Goal: Navigation & Orientation: Find specific page/section

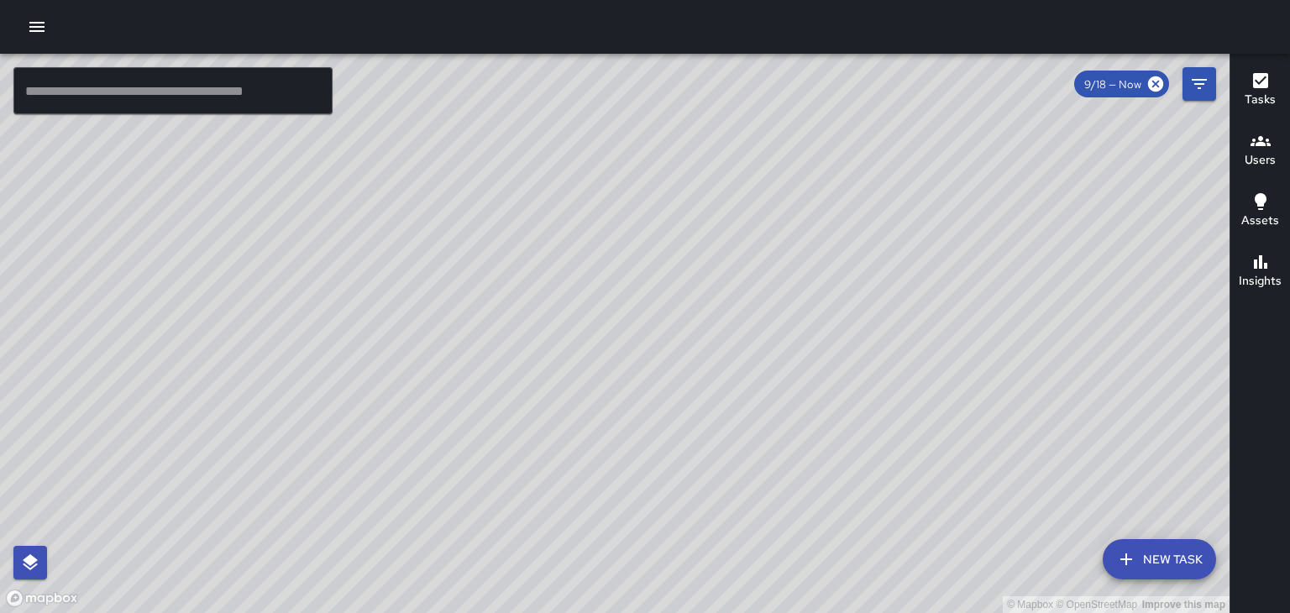
click at [1251, 148] on icon "button" at bounding box center [1260, 141] width 20 height 20
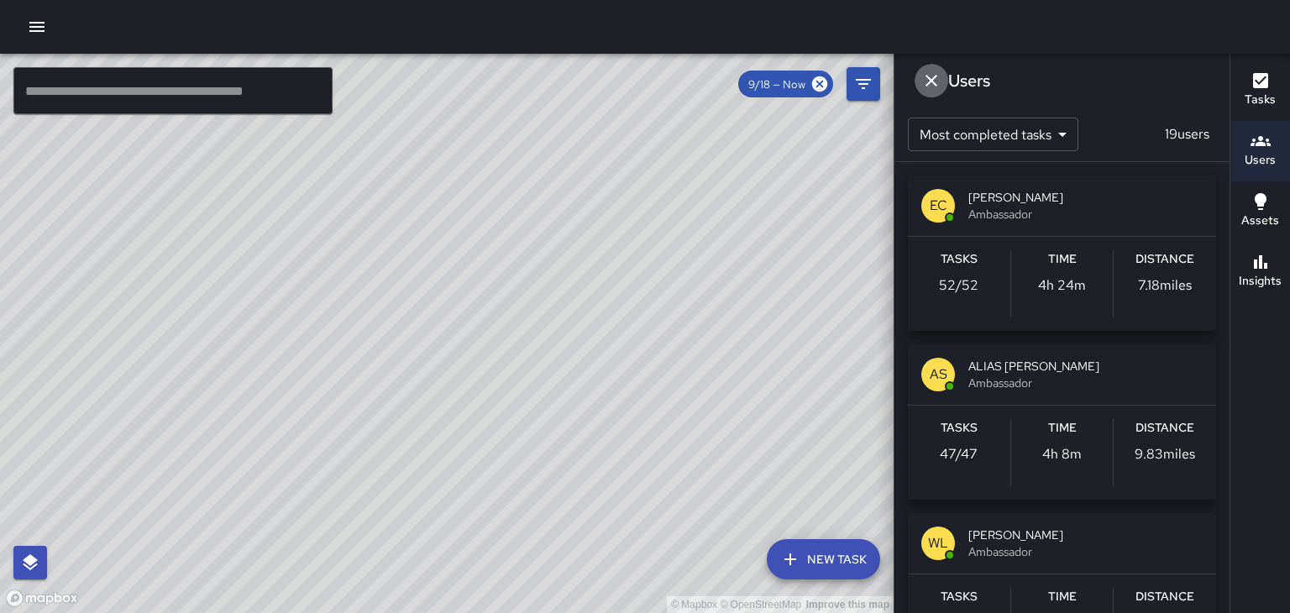
click at [935, 78] on icon "Dismiss" at bounding box center [931, 81] width 20 height 20
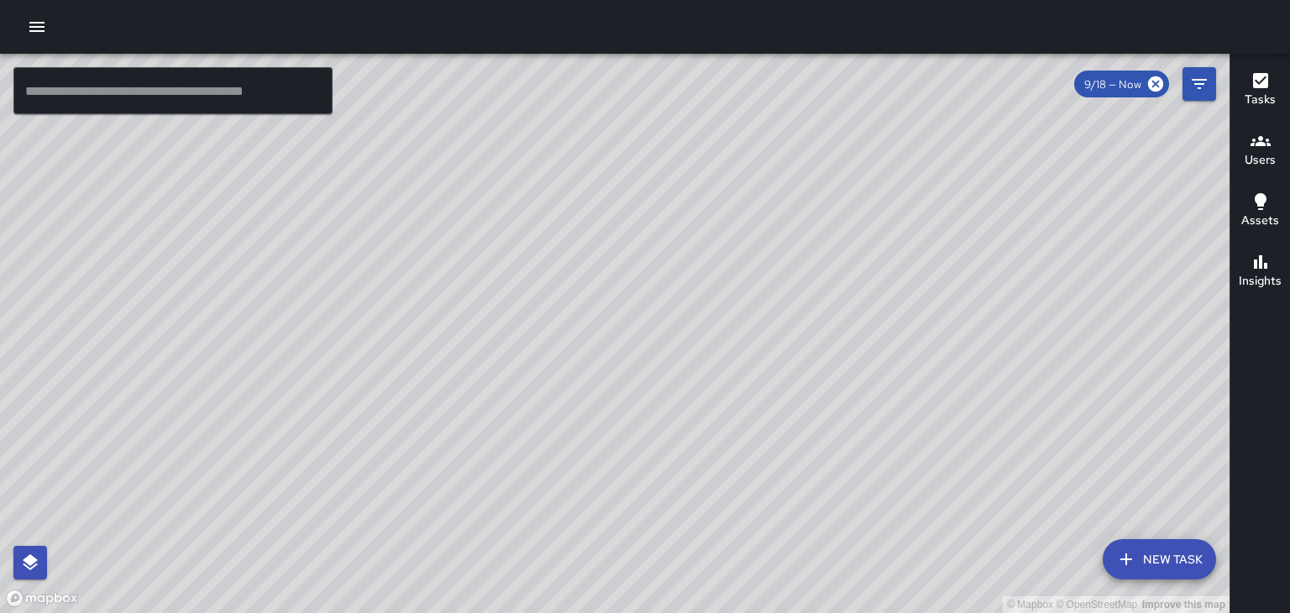
click at [395, 301] on div "© Mapbox © OpenStreetMap Improve this map" at bounding box center [614, 333] width 1229 height 559
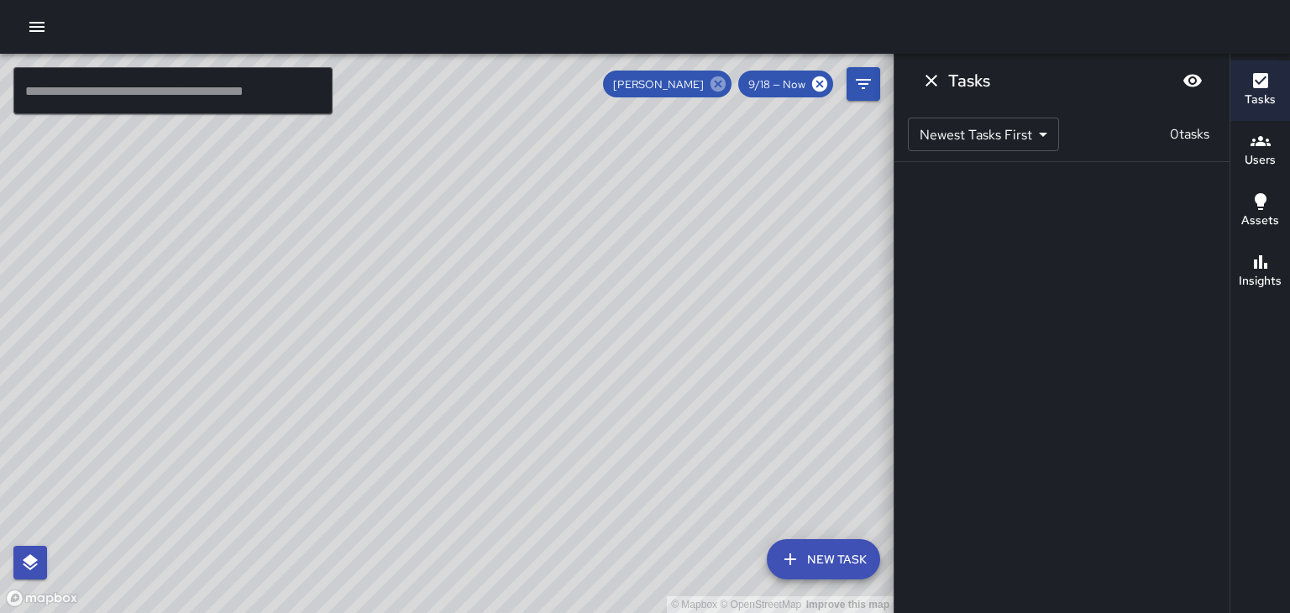
click at [724, 87] on icon at bounding box center [717, 83] width 15 height 15
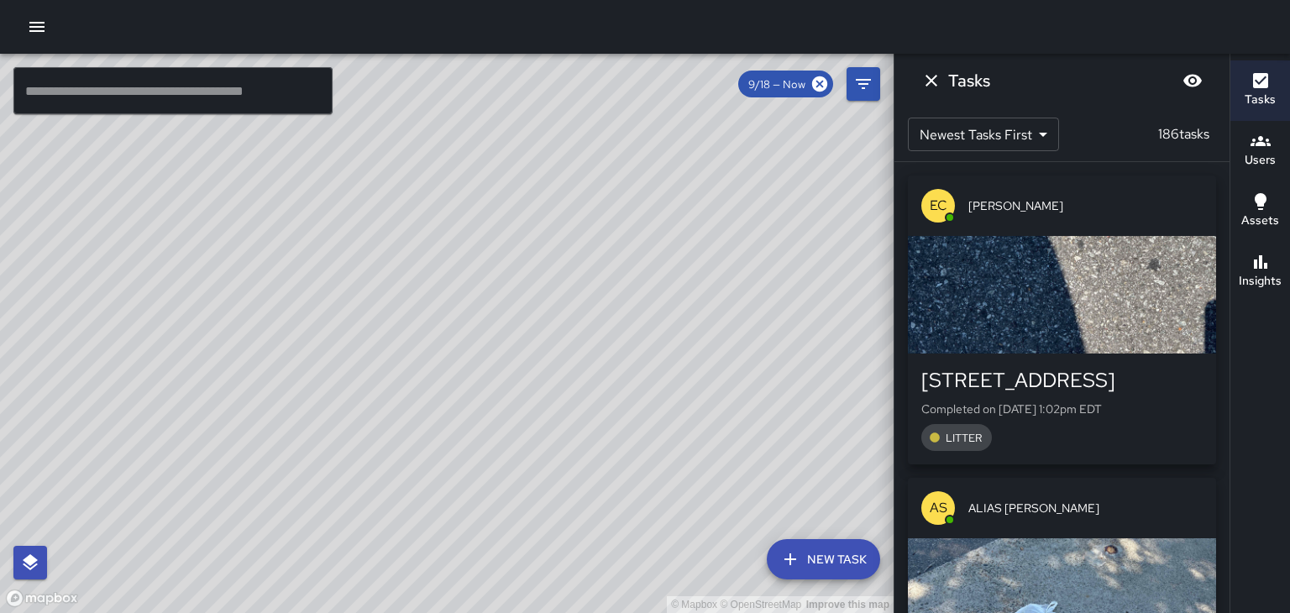
click at [931, 79] on icon "Dismiss" at bounding box center [931, 81] width 12 height 12
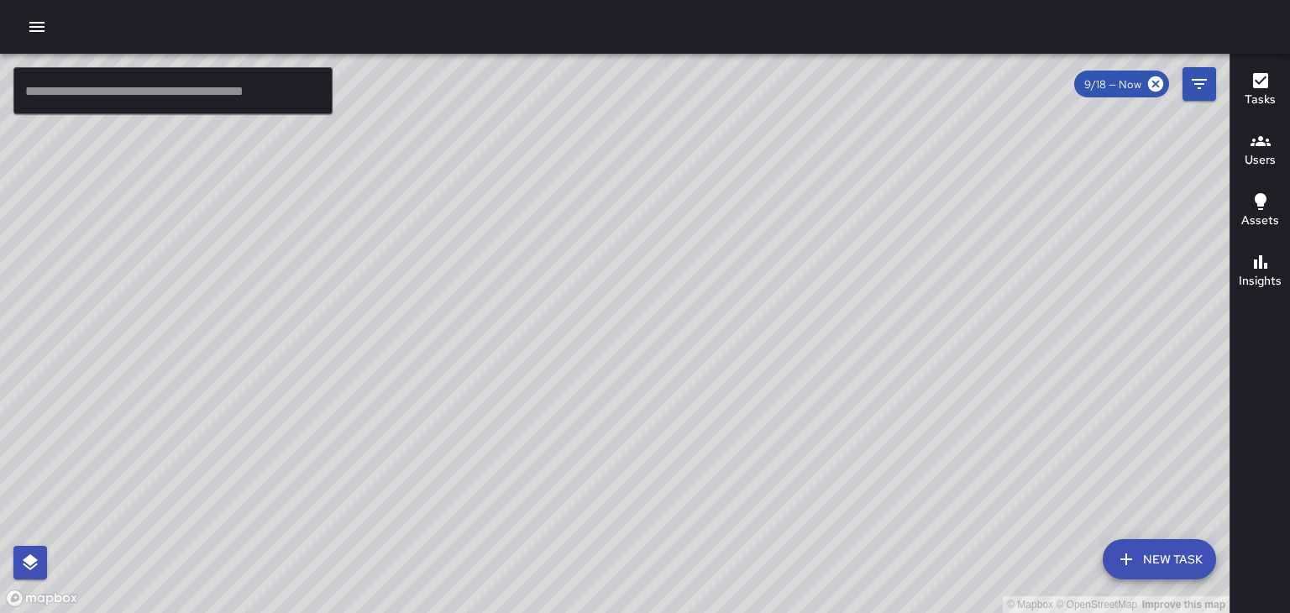
click at [1055, 350] on div "© Mapbox © OpenStreetMap Improve this map" at bounding box center [614, 333] width 1229 height 559
click at [615, 207] on div "© Mapbox © OpenStreetMap Improve this map" at bounding box center [614, 333] width 1229 height 559
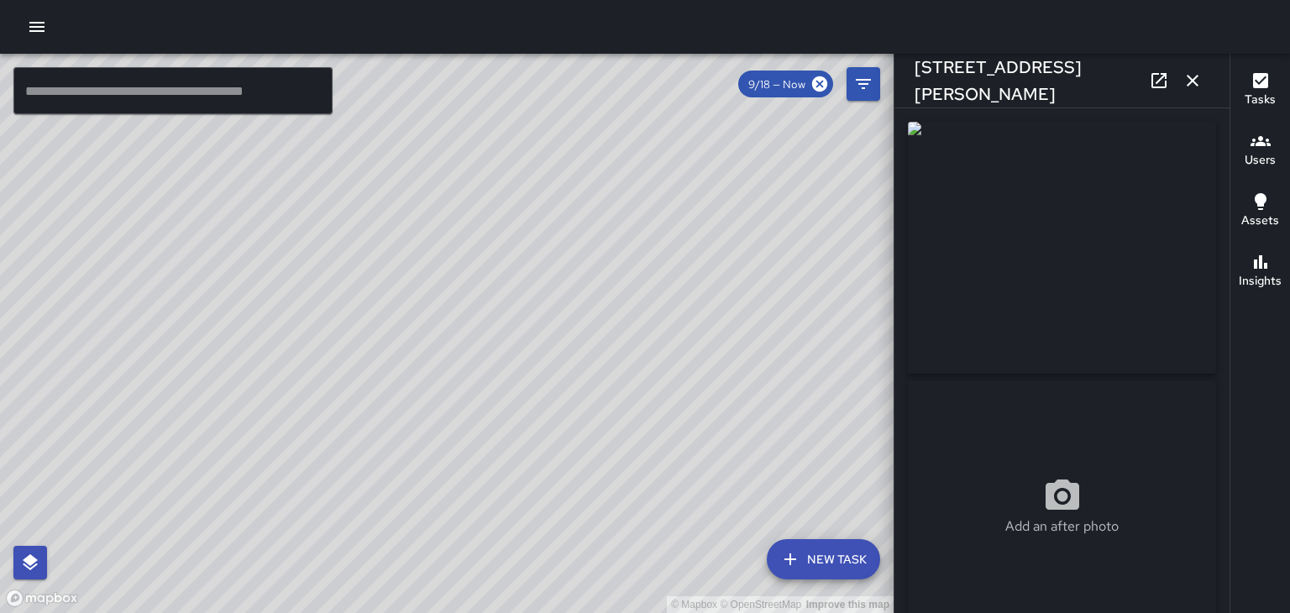
click at [28, 20] on icon "button" at bounding box center [37, 27] width 20 height 20
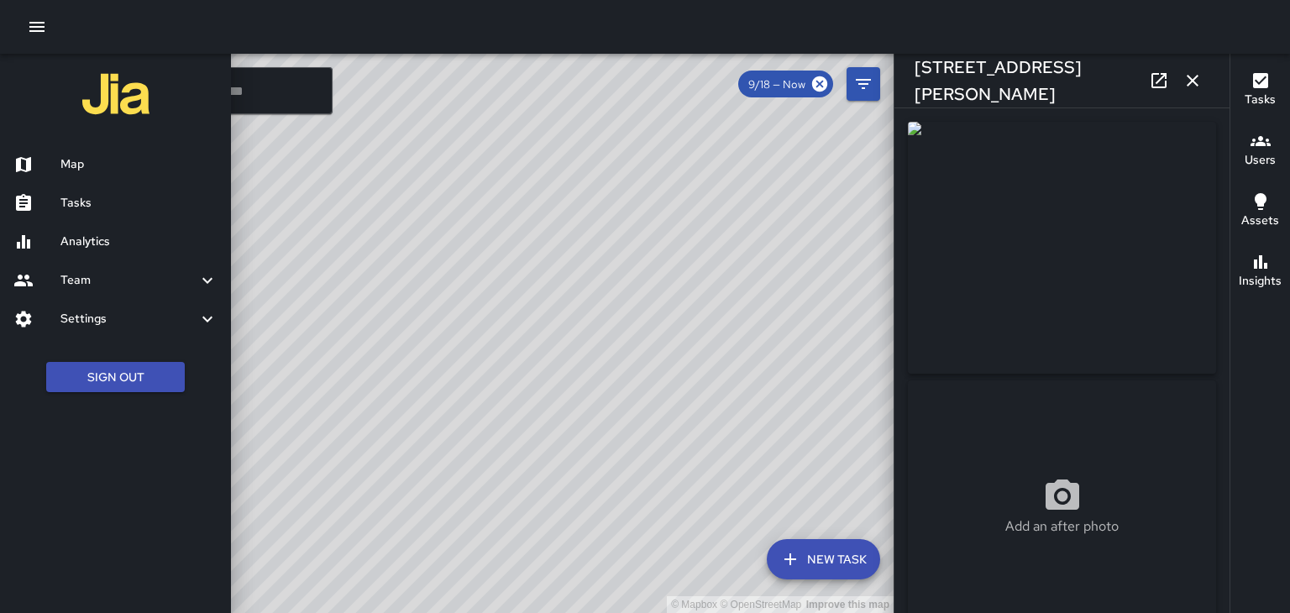
click at [182, 291] on div "Team" at bounding box center [115, 280] width 231 height 39
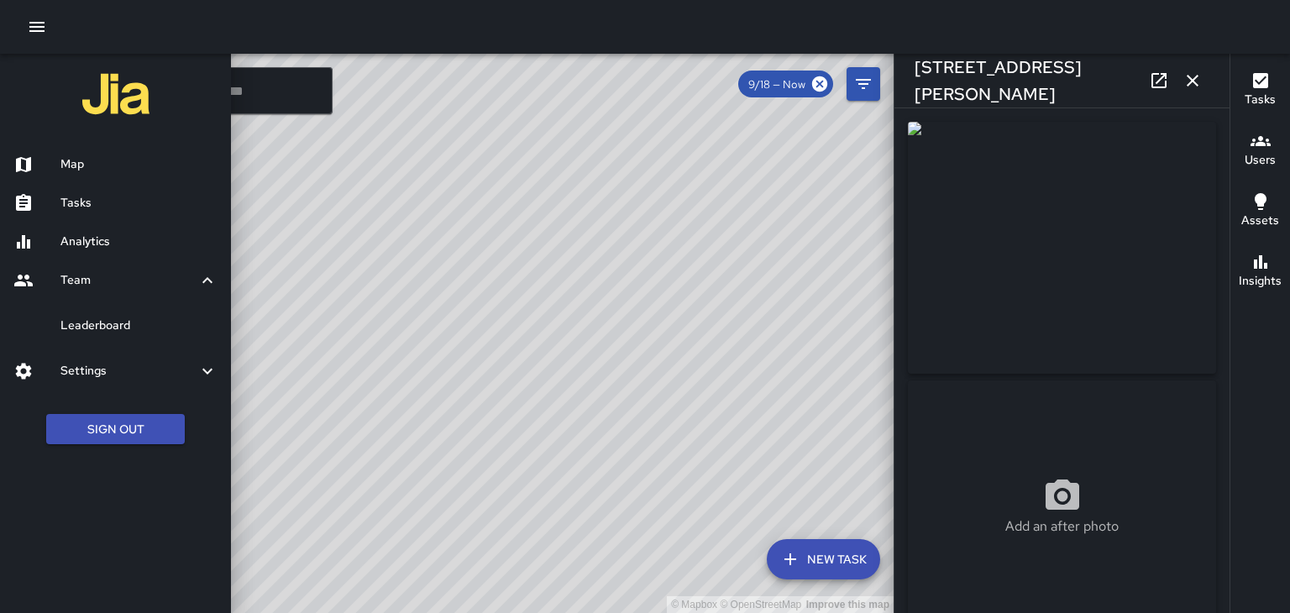
click at [204, 330] on h6 "Leaderboard" at bounding box center [138, 326] width 157 height 18
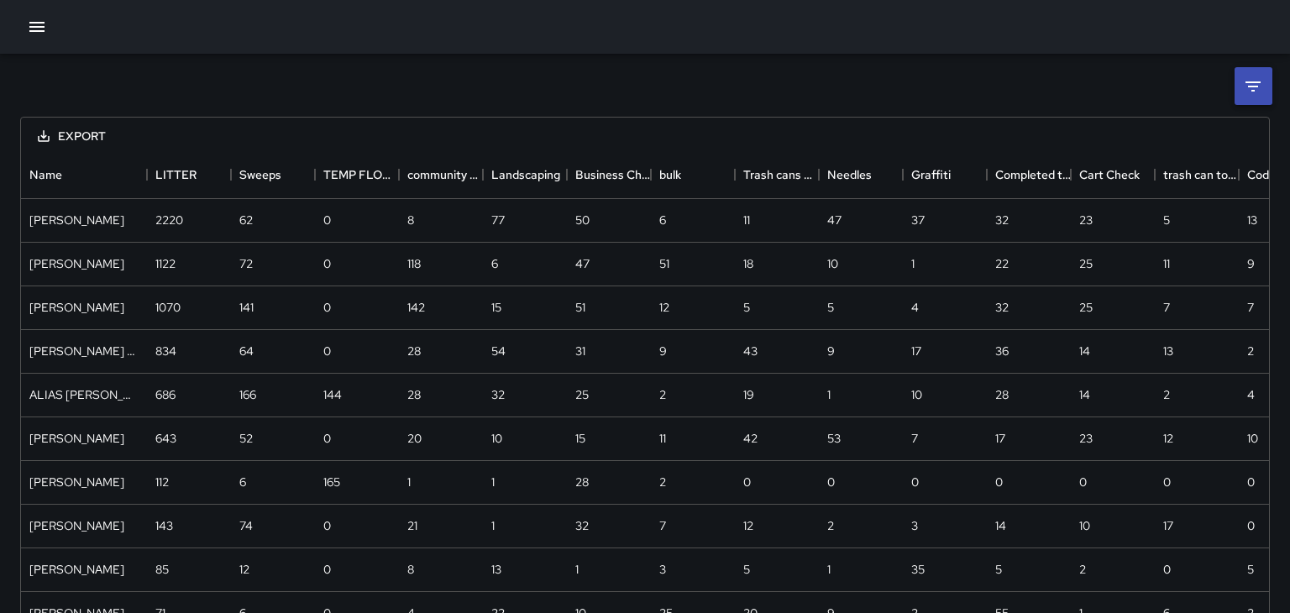
scroll to position [484, 1248]
click at [43, 34] on icon "button" at bounding box center [37, 27] width 20 height 20
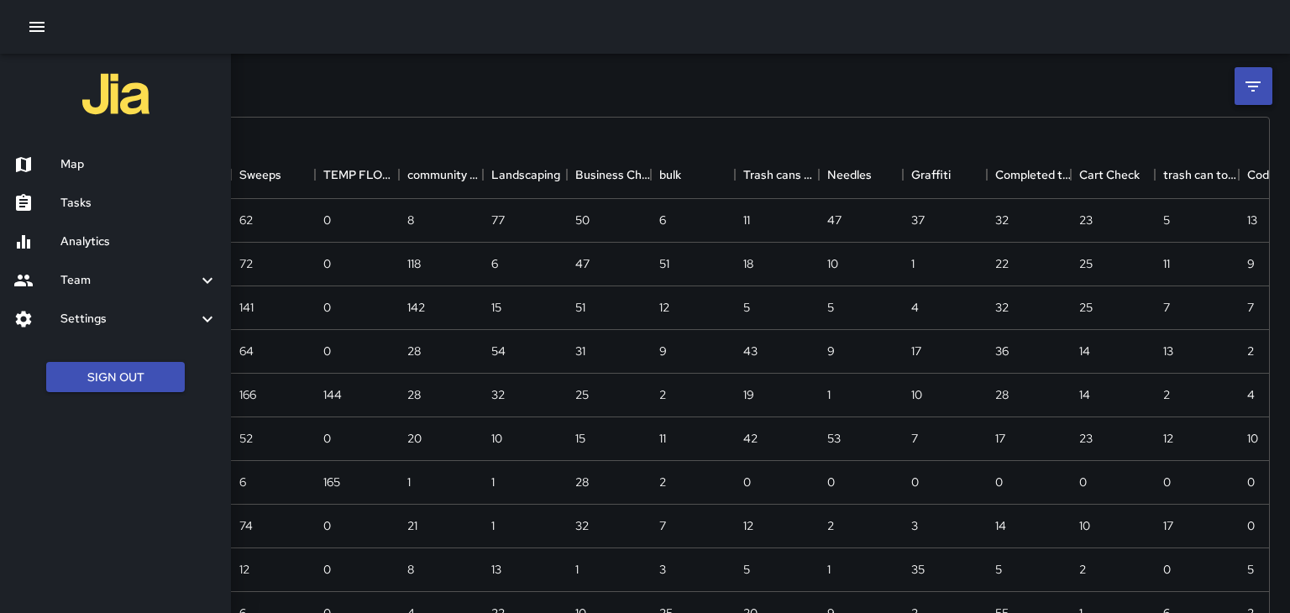
click at [29, 23] on icon "button" at bounding box center [36, 27] width 15 height 10
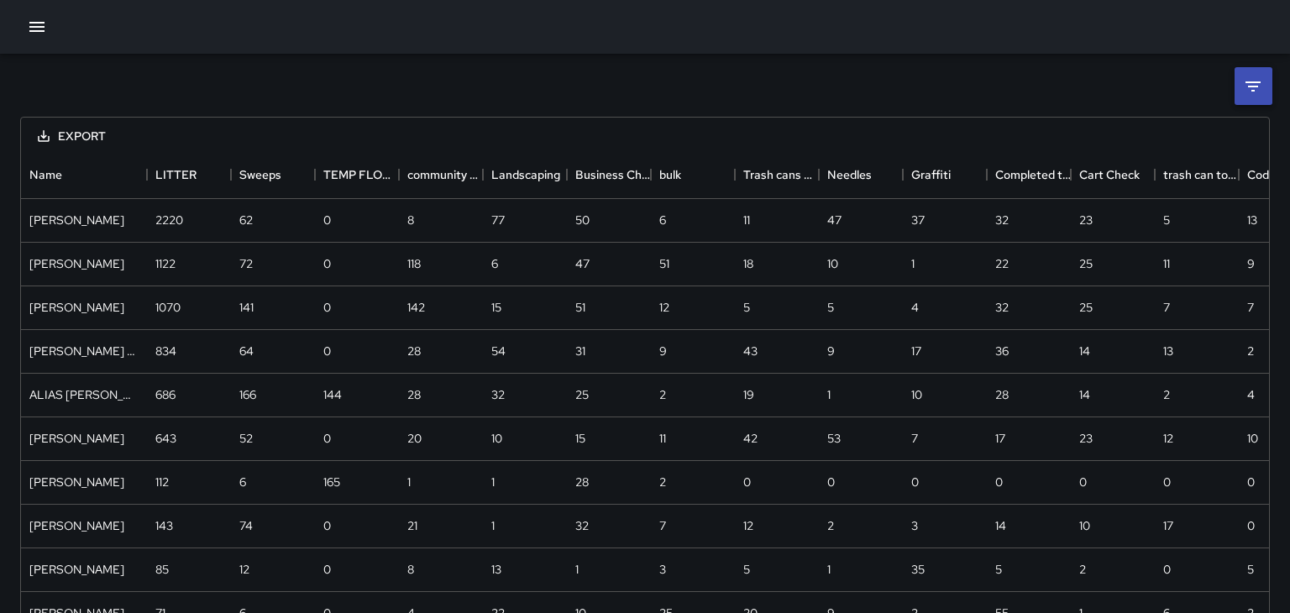
click at [31, 21] on icon "button" at bounding box center [37, 27] width 20 height 20
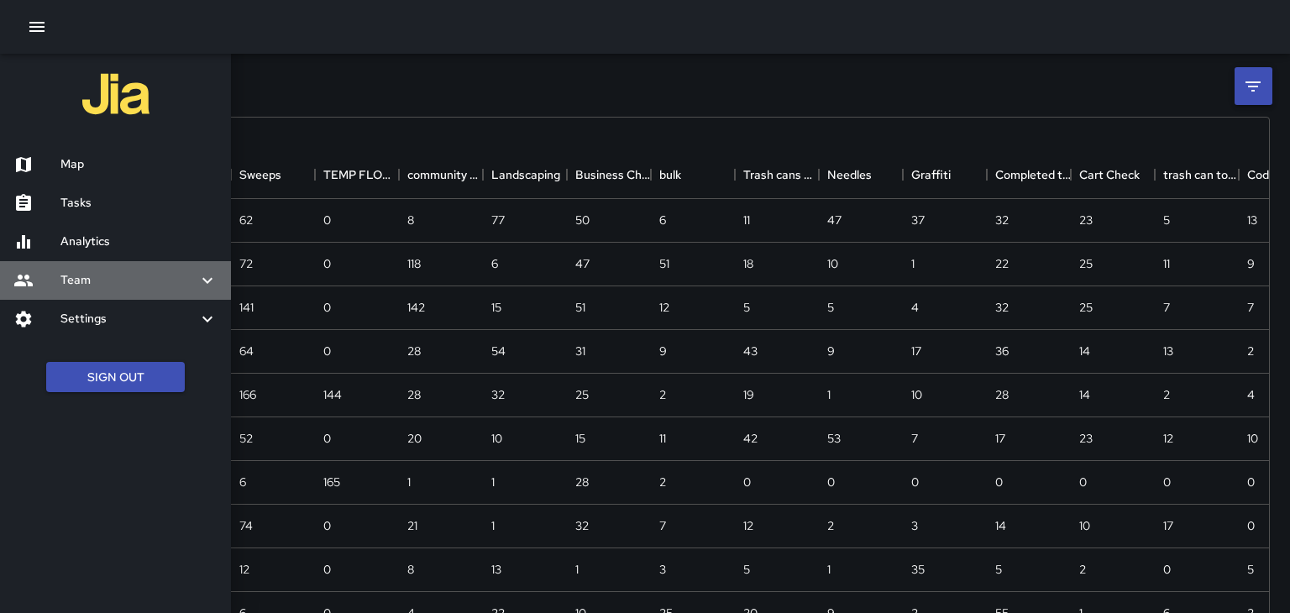
click at [205, 280] on icon at bounding box center [207, 280] width 10 height 6
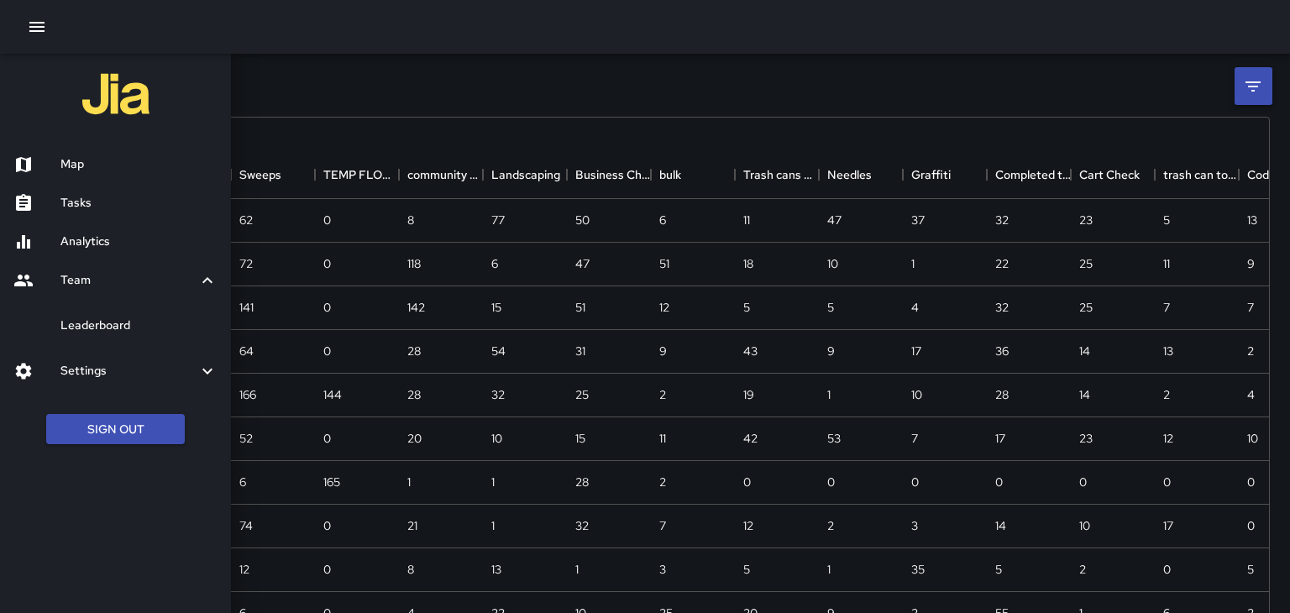
click at [161, 216] on div "Tasks" at bounding box center [115, 203] width 231 height 39
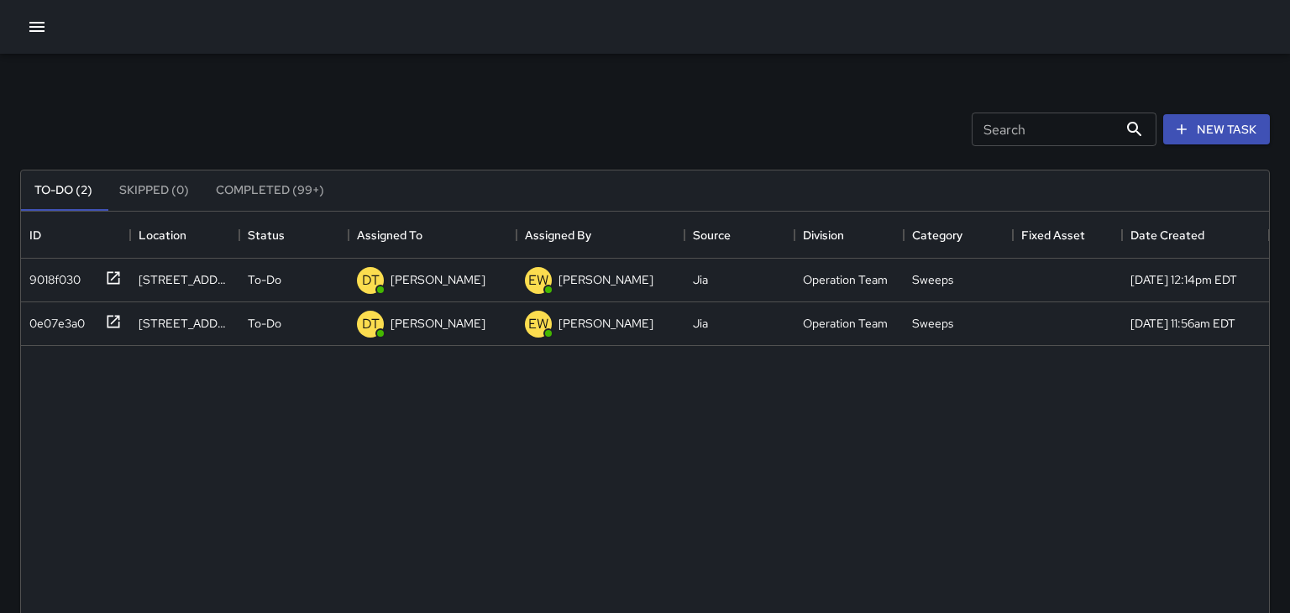
scroll to position [711, 1248]
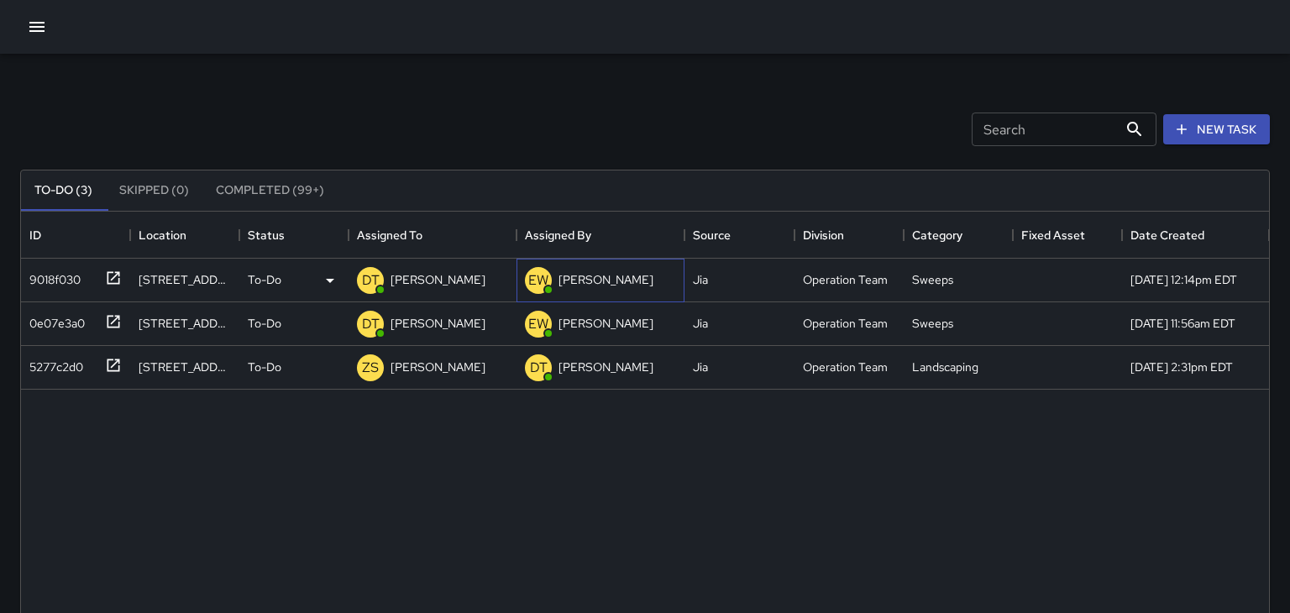
click at [631, 277] on p "[PERSON_NAME]" at bounding box center [605, 279] width 95 height 17
click at [416, 276] on p "[PERSON_NAME]" at bounding box center [437, 279] width 95 height 17
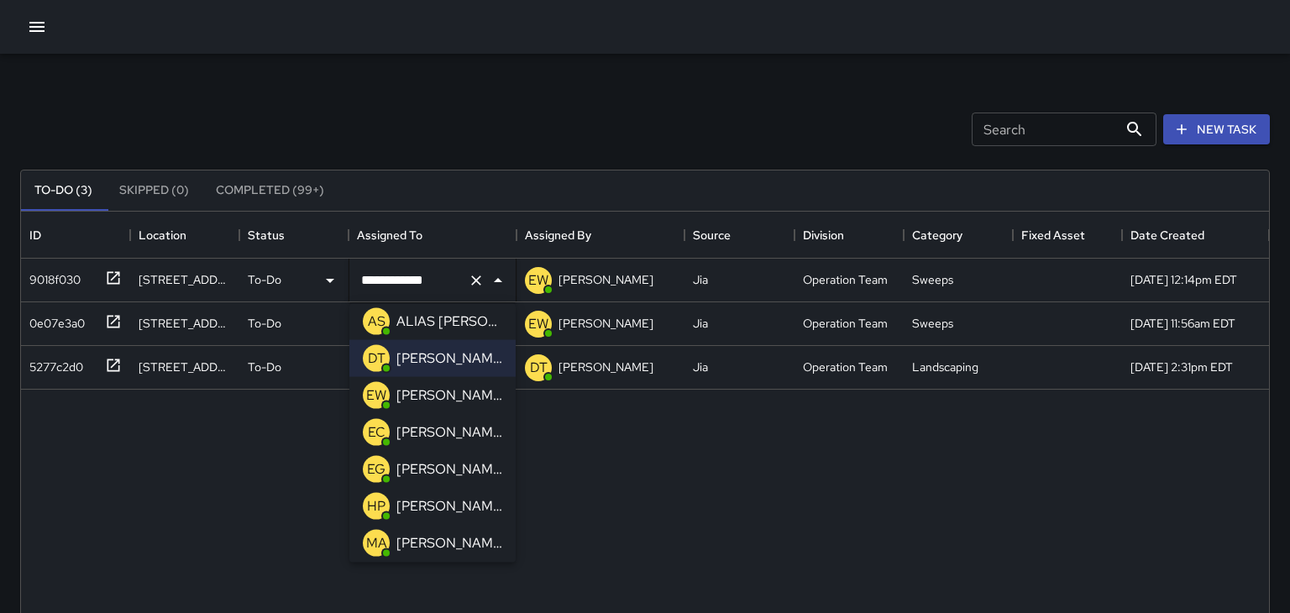
scroll to position [0, 0]
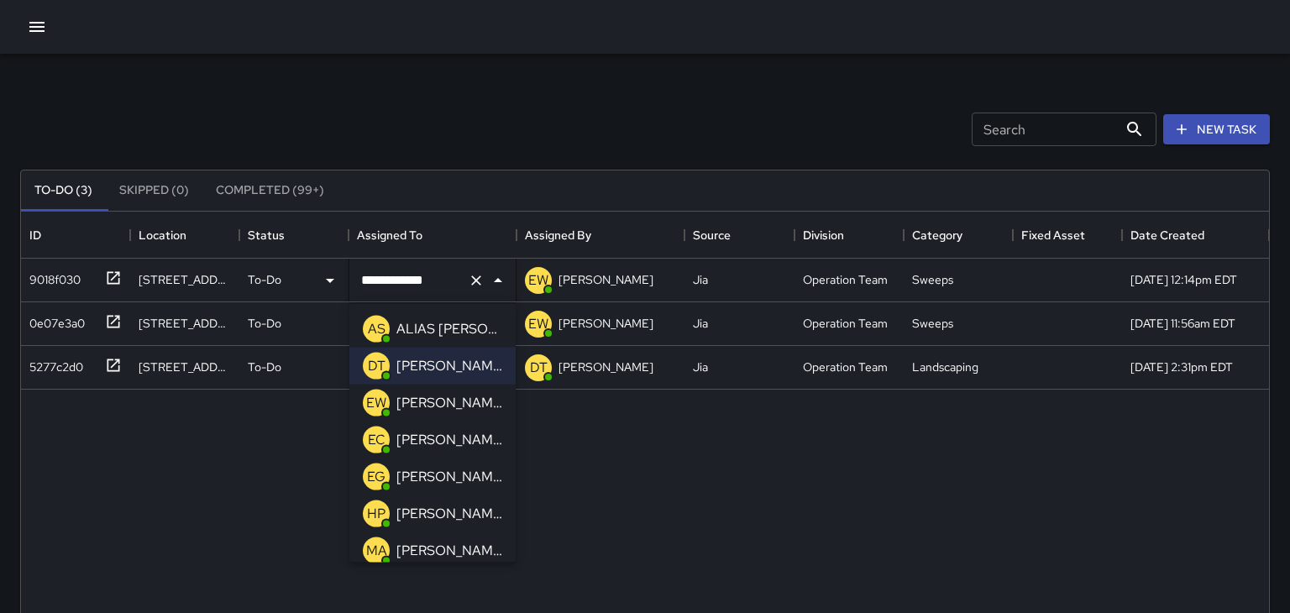
click at [474, 328] on p "ALIAS [PERSON_NAME]" at bounding box center [449, 329] width 106 height 20
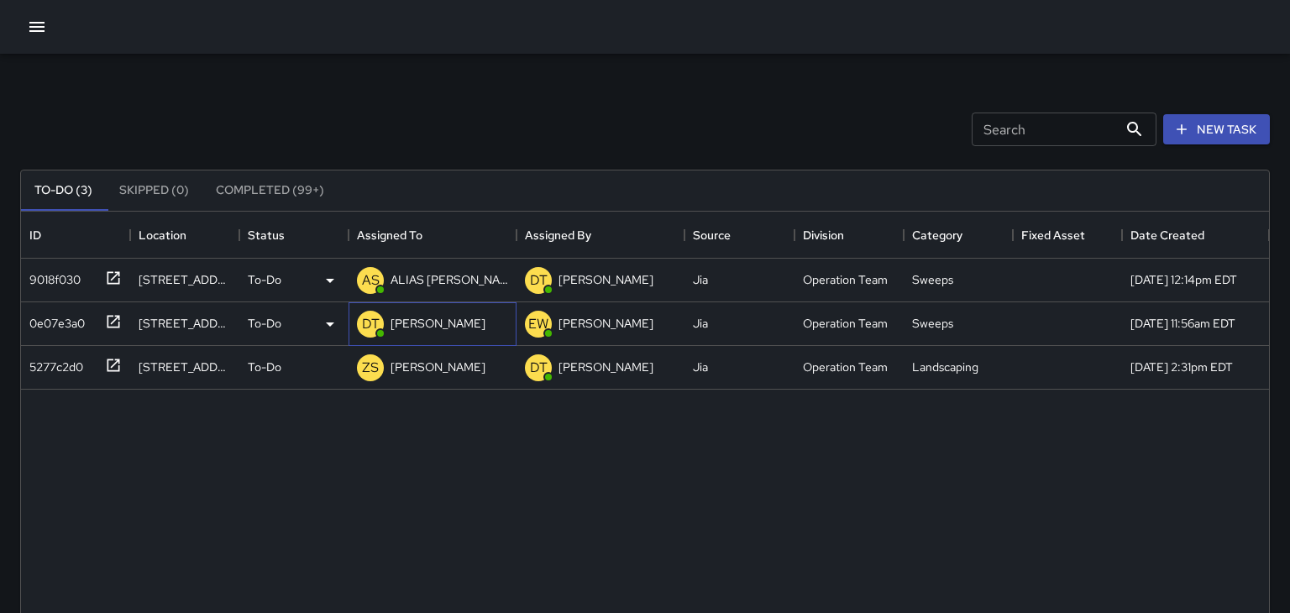
click at [458, 322] on p "[PERSON_NAME]" at bounding box center [437, 323] width 95 height 17
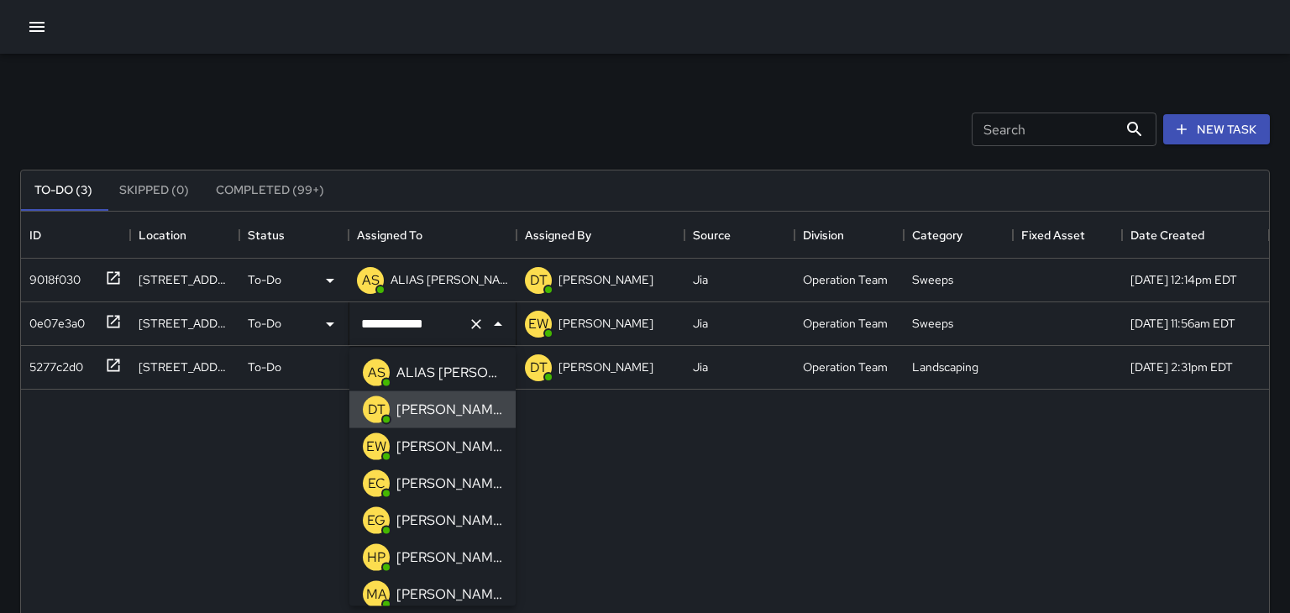
click at [458, 376] on p "ALIAS [PERSON_NAME]" at bounding box center [449, 373] width 106 height 20
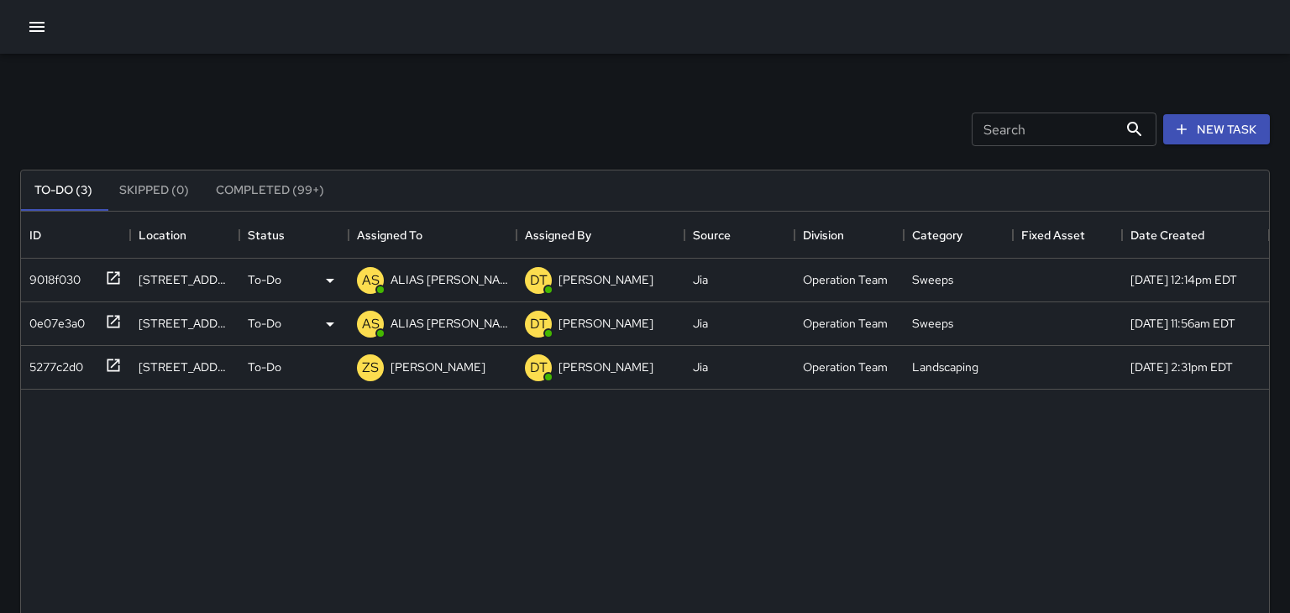
click at [566, 481] on div "9018f030 [GEOGRAPHIC_DATA][PERSON_NAME] To-Do AS ALIAS [PERSON_NAME] [PERSON_NA…" at bounding box center [645, 591] width 1248 height 664
click at [28, 37] on button "button" at bounding box center [37, 27] width 34 height 34
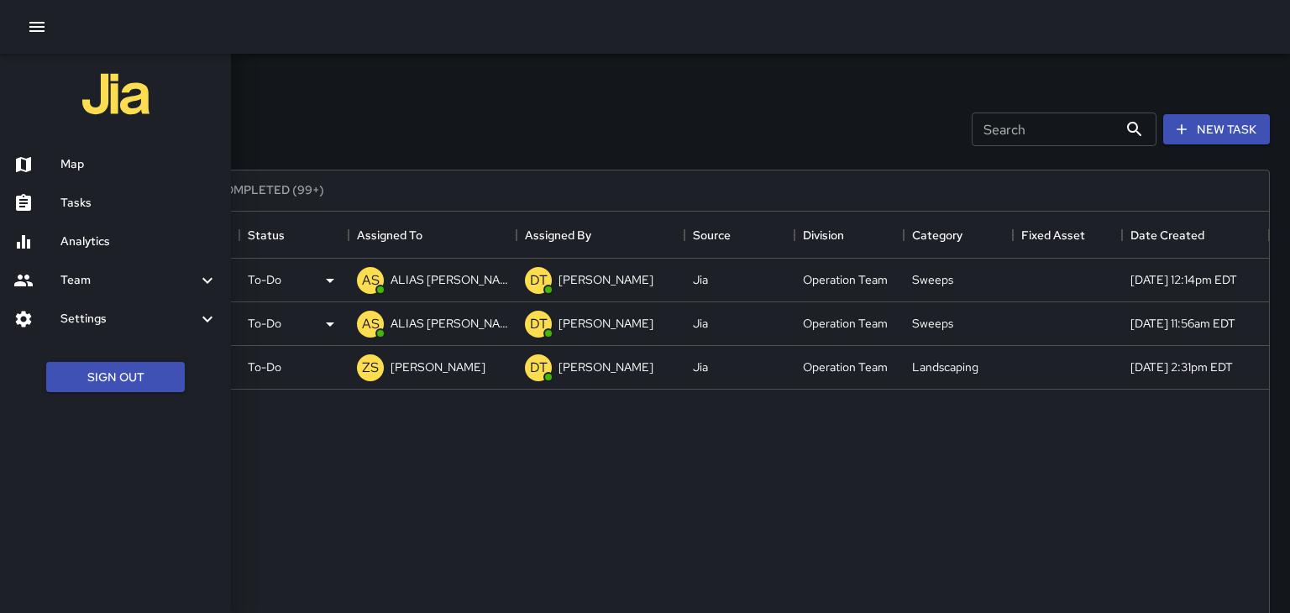
click at [147, 174] on h6 "Map" at bounding box center [138, 164] width 157 height 18
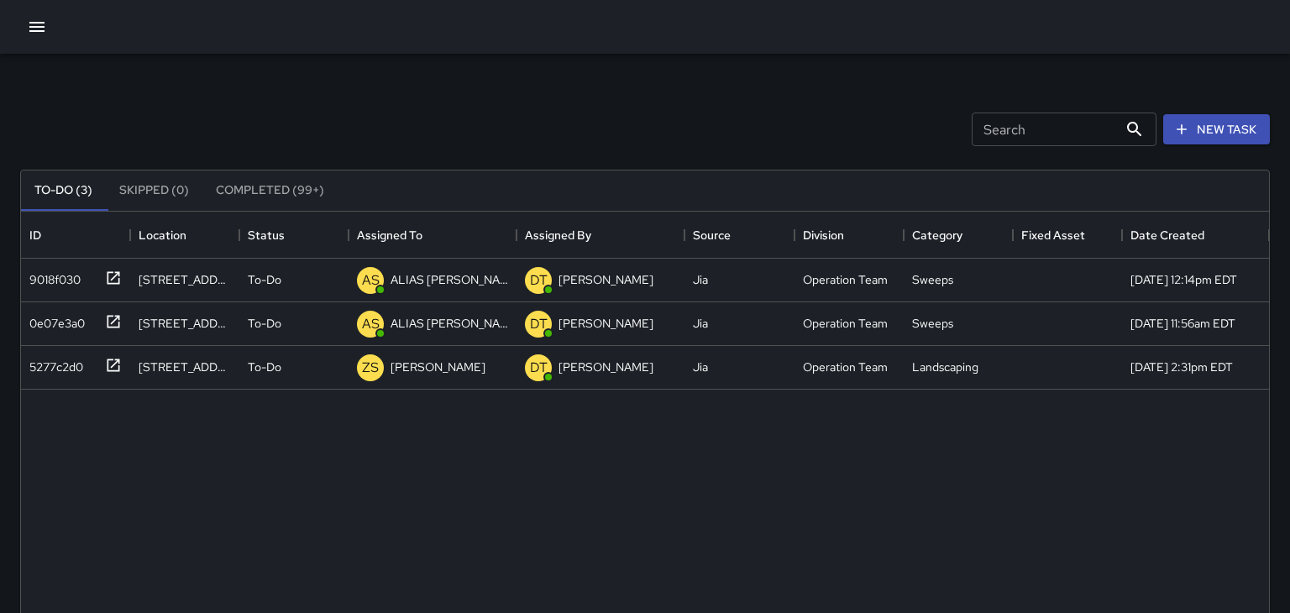
scroll to position [711, 1248]
click at [28, 34] on icon "button" at bounding box center [37, 27] width 20 height 20
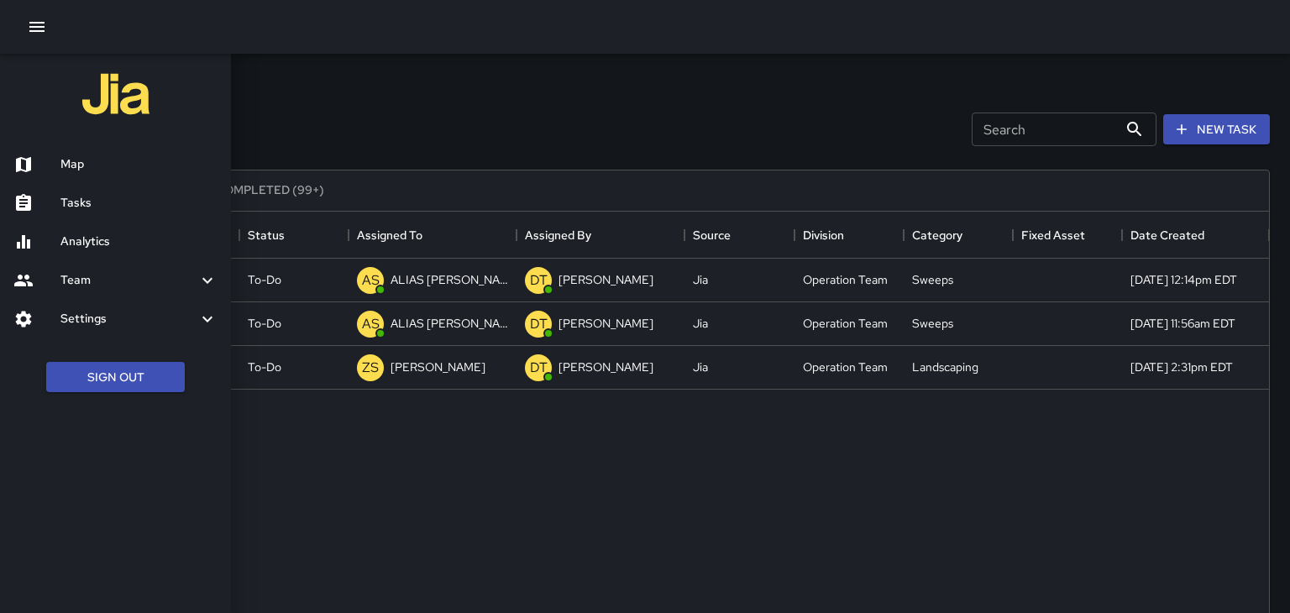
click at [71, 175] on div "Map" at bounding box center [115, 164] width 231 height 39
